Goal: Information Seeking & Learning: Find specific fact

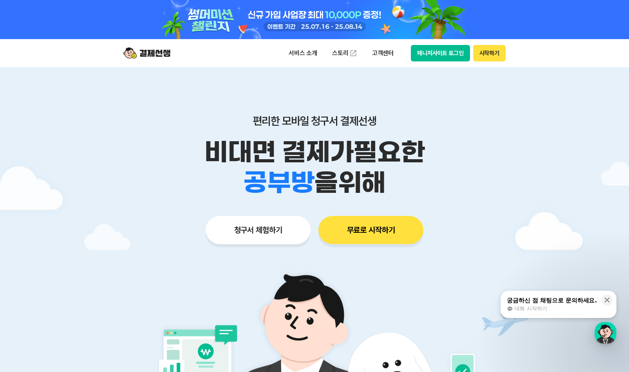
click at [443, 55] on button "매니저사이트 로그인" at bounding box center [440, 53] width 59 height 16
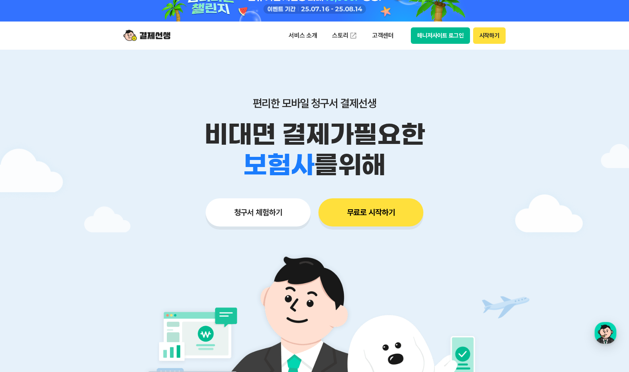
scroll to position [24, 0]
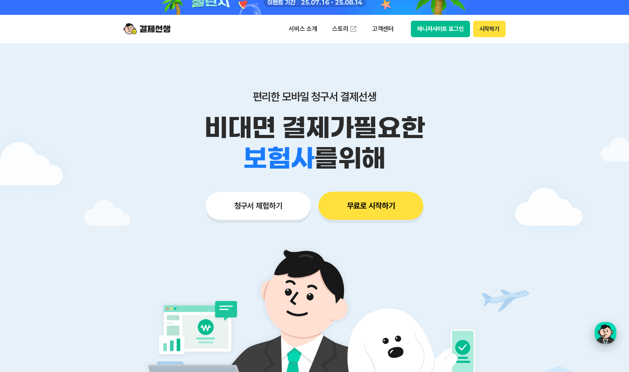
click at [605, 334] on div "button" at bounding box center [605, 333] width 22 height 22
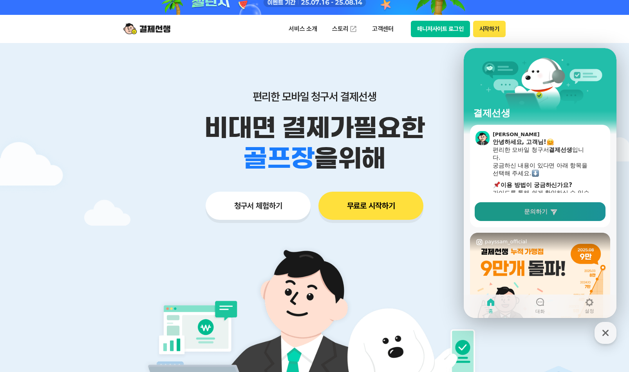
click at [543, 213] on span "문의하기" at bounding box center [535, 212] width 23 height 8
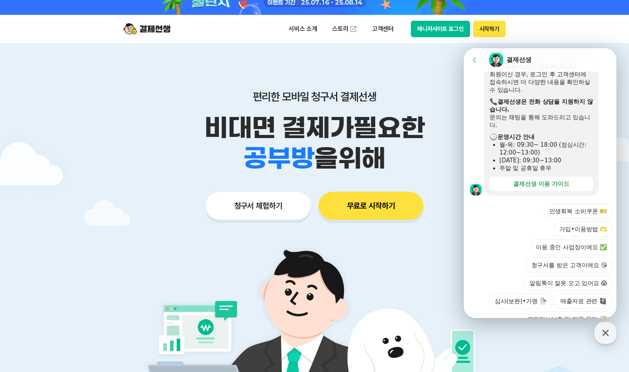
scroll to position [185, 0]
click at [534, 346] on div at bounding box center [540, 356] width 155 height 21
click at [544, 204] on button "민생회복 소비쿠폰 🎫" at bounding box center [578, 212] width 68 height 16
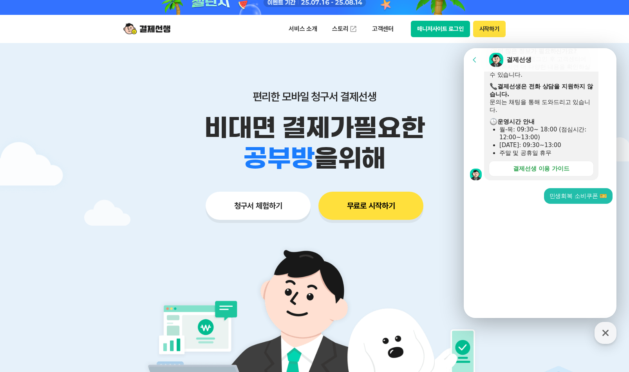
scroll to position [95, 0]
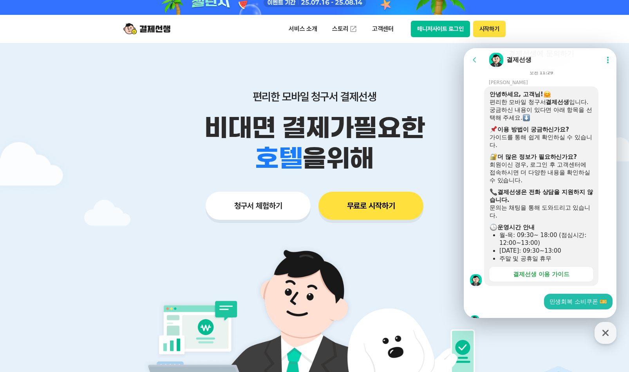
click at [500, 310] on div at bounding box center [540, 320] width 155 height 21
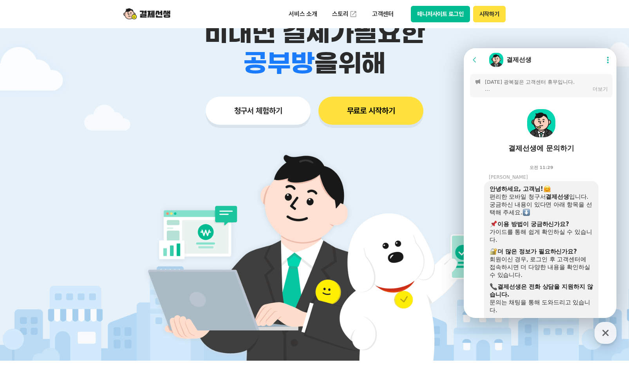
scroll to position [0, 0]
click at [606, 60] on icon at bounding box center [608, 60] width 8 height 8
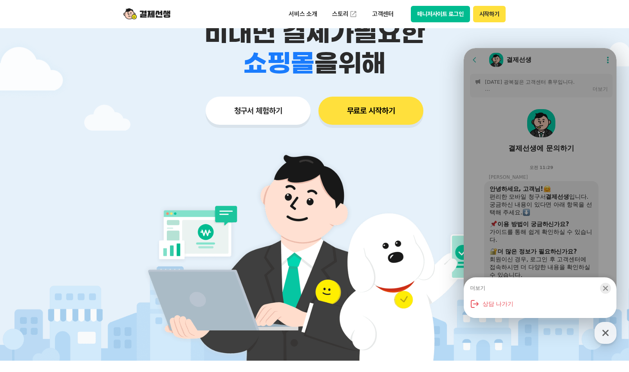
click at [605, 287] on icon "button" at bounding box center [605, 289] width 8 height 8
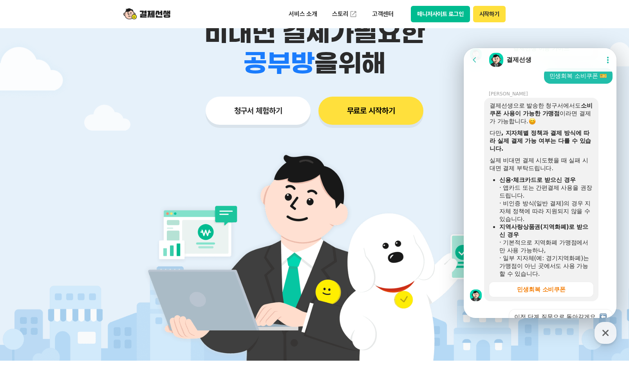
scroll to position [320, 0]
click at [549, 325] on div at bounding box center [540, 335] width 155 height 21
click at [601, 314] on img at bounding box center [602, 317] width 7 height 7
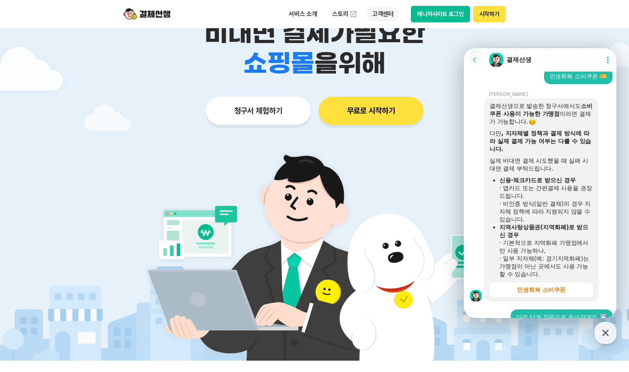
click at [380, 11] on p "고객센터" at bounding box center [382, 14] width 32 height 14
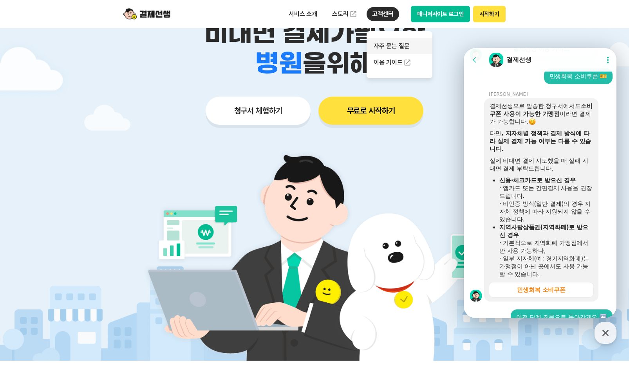
click at [389, 46] on link "자주 묻는 질문" at bounding box center [399, 46] width 66 height 16
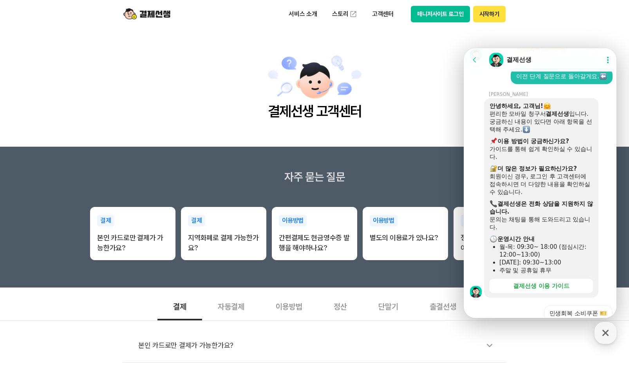
scroll to position [632, 0]
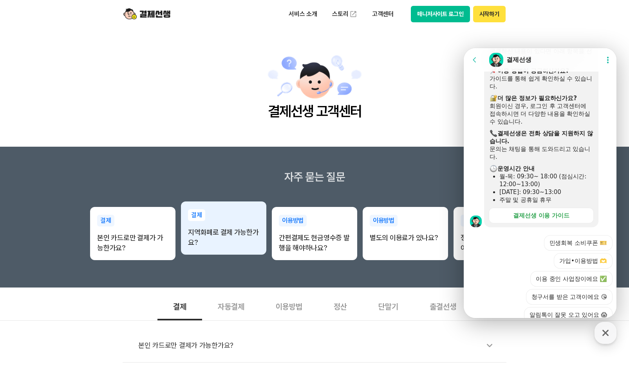
click at [232, 248] on p "지역화폐로 결제 가능한가요?" at bounding box center [223, 237] width 71 height 20
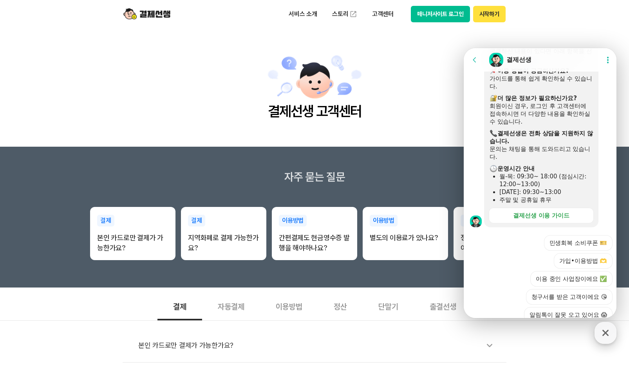
click at [605, 333] on icon "button" at bounding box center [605, 333] width 6 height 6
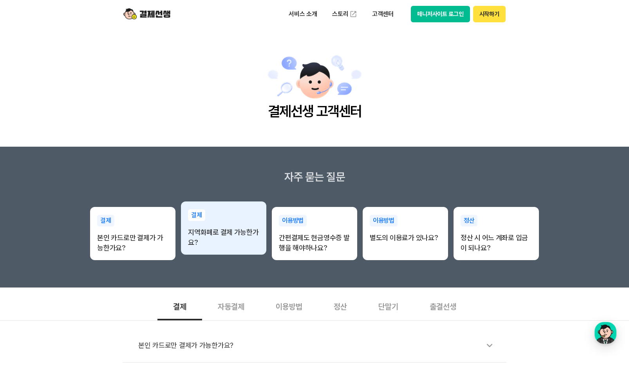
click at [249, 238] on p "지역화폐로 결제 가능한가요?" at bounding box center [223, 237] width 71 height 20
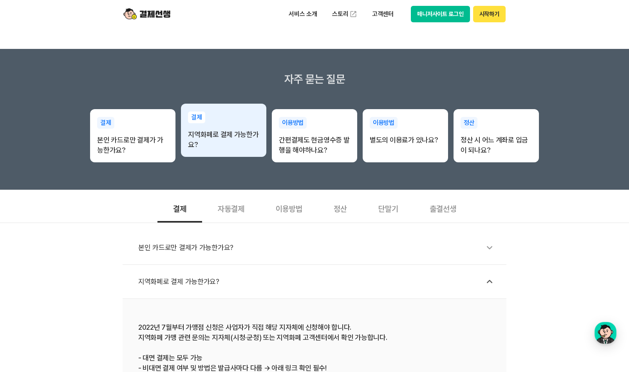
scroll to position [130, 0]
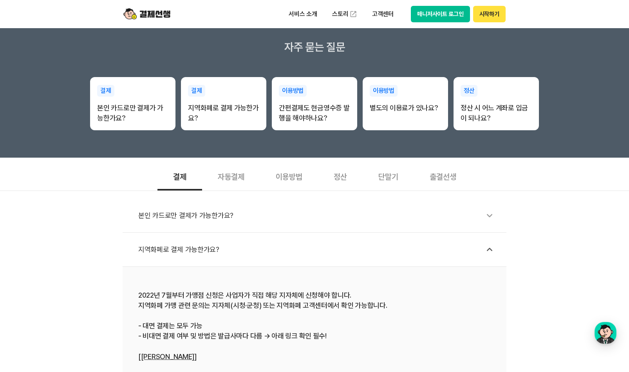
click at [194, 250] on div "지역화폐로 결제 가능한가요?" at bounding box center [318, 250] width 360 height 18
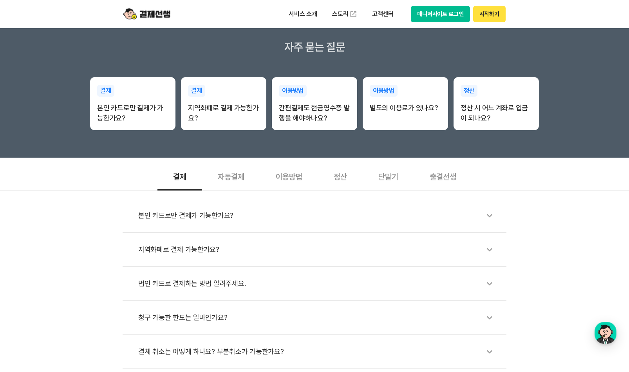
click at [194, 250] on div "지역화폐로 결제 가능한가요?" at bounding box center [318, 250] width 360 height 18
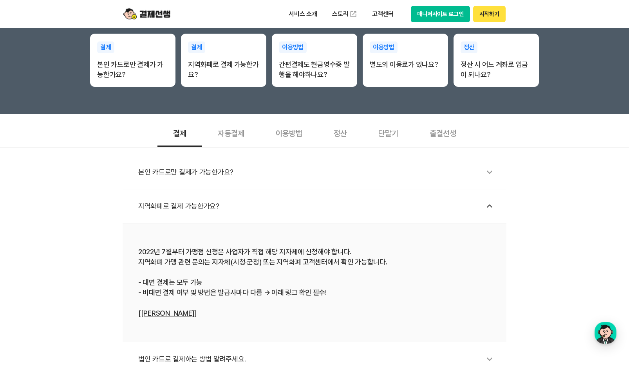
scroll to position [177, 0]
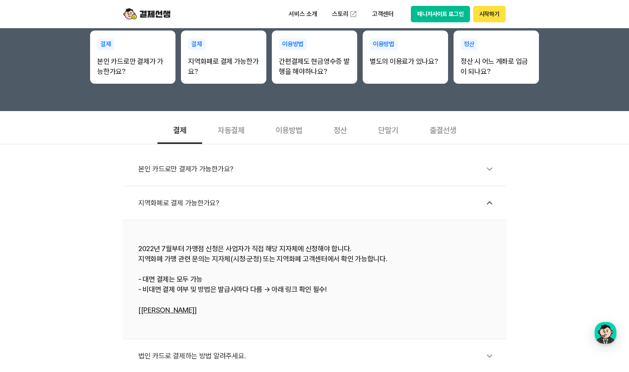
click at [177, 313] on link "[[PERSON_NAME]]" at bounding box center [167, 310] width 58 height 8
